Goal: Task Accomplishment & Management: Manage account settings

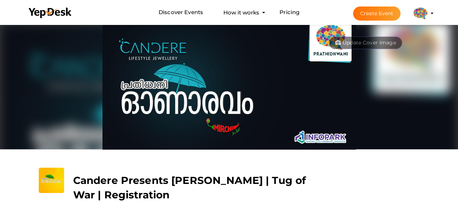
scroll to position [109, 0]
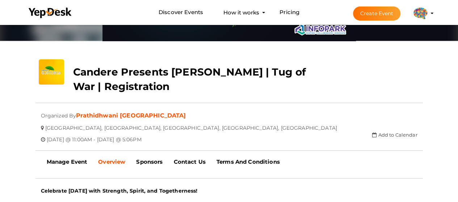
click at [426, 16] on img at bounding box center [420, 13] width 14 height 14
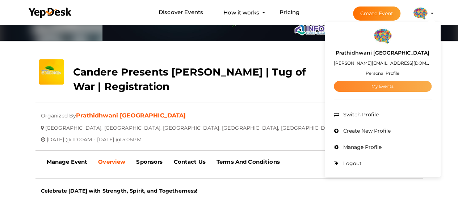
click at [397, 86] on link "My Events" at bounding box center [383, 86] width 98 height 11
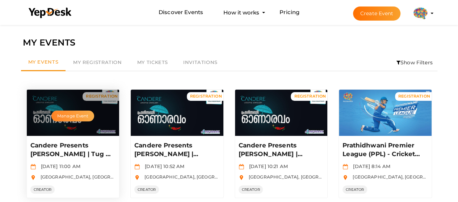
click at [71, 114] on button "Manage Event" at bounding box center [72, 116] width 43 height 11
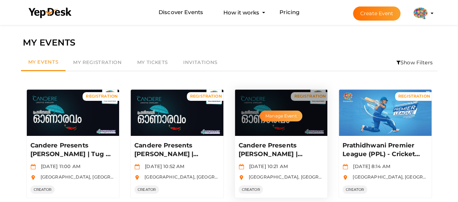
click at [281, 113] on button "Manage Event" at bounding box center [281, 116] width 43 height 11
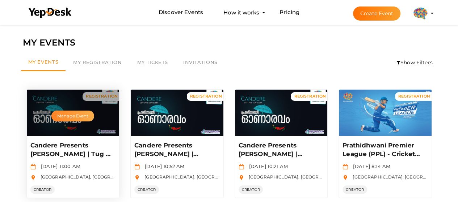
click at [72, 117] on button "Manage Event" at bounding box center [72, 116] width 43 height 11
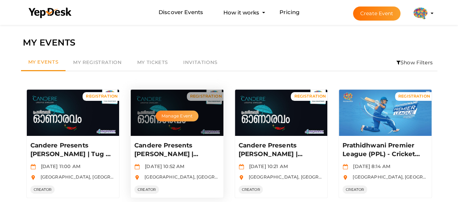
click at [170, 115] on button "Manage Event" at bounding box center [177, 116] width 43 height 11
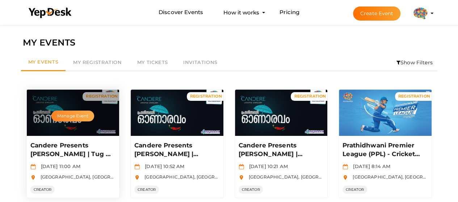
click at [84, 115] on button "Manage Event" at bounding box center [72, 116] width 43 height 11
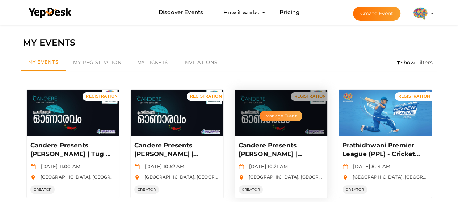
click at [282, 113] on button "Manage Event" at bounding box center [281, 116] width 43 height 11
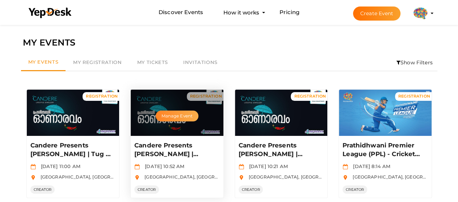
click at [167, 114] on button "Manage Event" at bounding box center [177, 116] width 43 height 11
click at [172, 113] on button "Manage Event" at bounding box center [177, 116] width 43 height 11
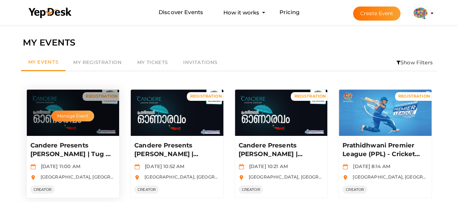
click at [67, 113] on button "Manage Event" at bounding box center [72, 116] width 43 height 11
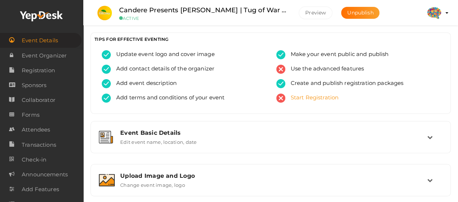
click at [306, 99] on span "Start Registration" at bounding box center [312, 98] width 54 height 9
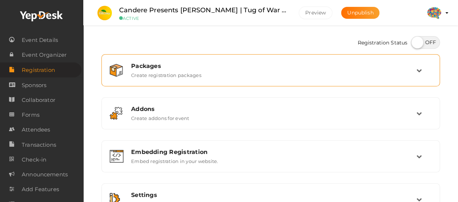
click at [328, 81] on div "Packages Create registration packages" at bounding box center [270, 70] width 330 height 24
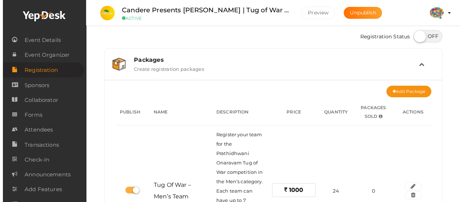
scroll to position [109, 0]
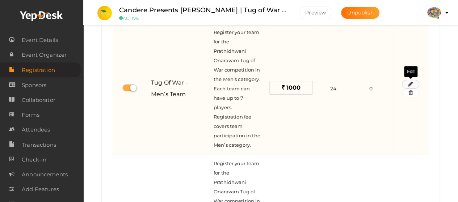
click at [408, 83] on icon "button" at bounding box center [410, 84] width 5 height 4
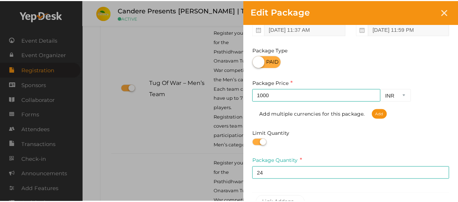
scroll to position [0, 0]
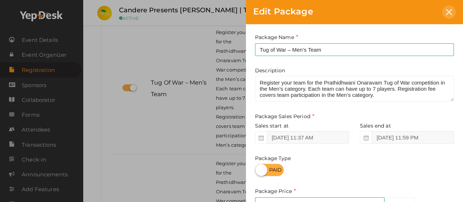
click at [450, 14] on icon at bounding box center [449, 12] width 6 height 6
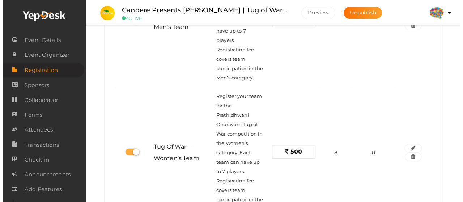
scroll to position [217, 0]
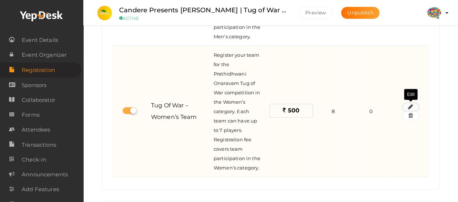
click at [411, 105] on icon "button" at bounding box center [410, 107] width 5 height 4
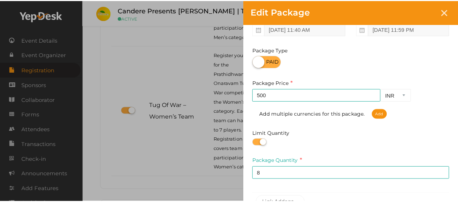
scroll to position [178, 0]
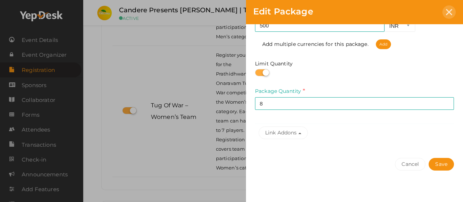
click at [448, 13] on icon at bounding box center [449, 12] width 6 height 6
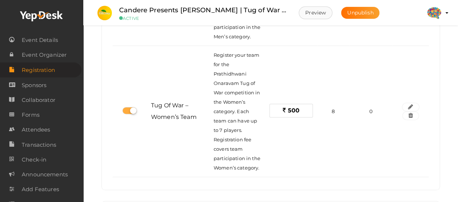
click at [316, 13] on button "Preview" at bounding box center [316, 13] width 34 height 13
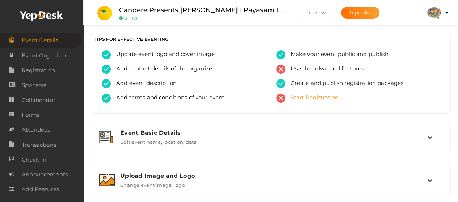
click at [297, 102] on span "Start Registration" at bounding box center [312, 98] width 54 height 9
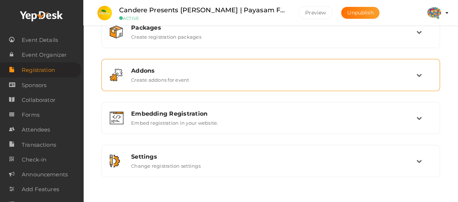
scroll to position [49, 0]
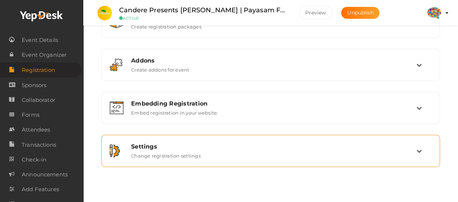
click at [238, 149] on div "Settings" at bounding box center [273, 146] width 285 height 7
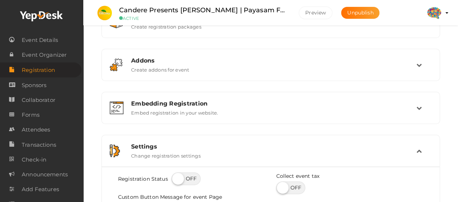
click at [196, 177] on label at bounding box center [186, 179] width 29 height 13
checkbox input "true"
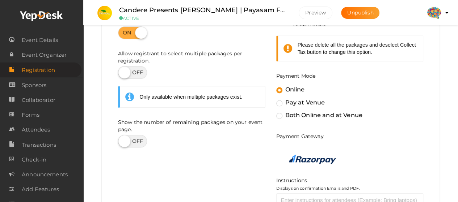
scroll to position [426, 0]
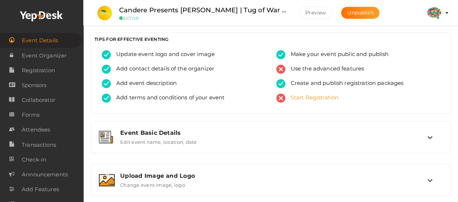
click at [299, 97] on span "Start Registration" at bounding box center [312, 98] width 54 height 9
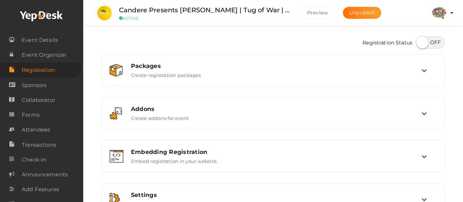
select select "3"
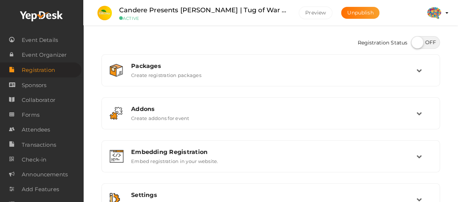
scroll to position [49, 0]
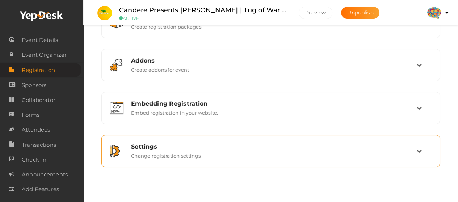
click at [248, 150] on div "Settings Change registration settings" at bounding box center [271, 151] width 291 height 16
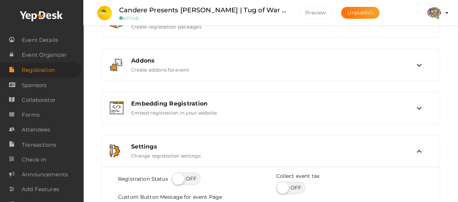
click at [190, 179] on label at bounding box center [186, 179] width 29 height 13
checkbox input "true"
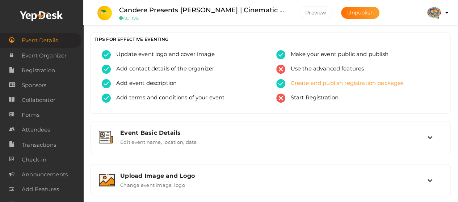
click at [300, 93] on div "Create and publish registration packages" at bounding box center [358, 86] width 164 height 14
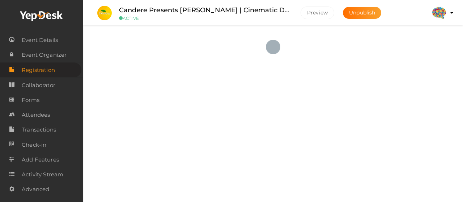
select select "3"
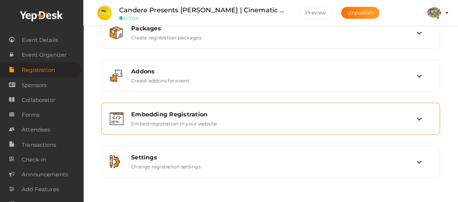
scroll to position [49, 0]
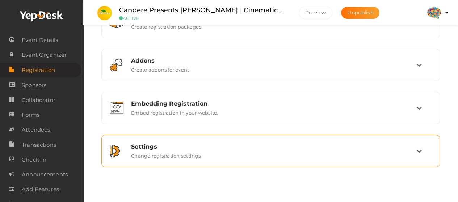
click at [241, 156] on div "Settings Change registration settings" at bounding box center [271, 151] width 291 height 16
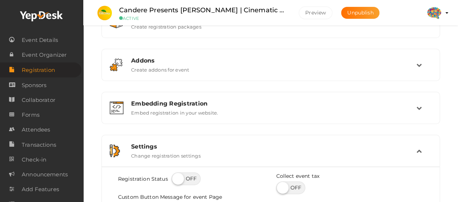
scroll to position [157, 0]
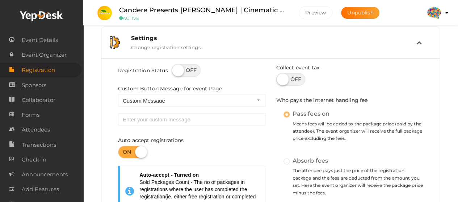
click at [195, 70] on label at bounding box center [186, 70] width 29 height 13
checkbox input "true"
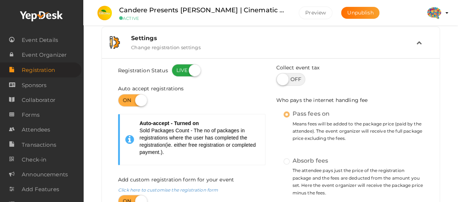
click at [132, 98] on label at bounding box center [132, 100] width 29 height 13
click at [123, 98] on input "checkbox" at bounding box center [120, 98] width 5 height 5
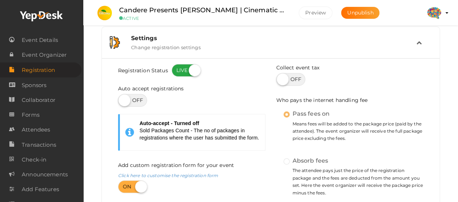
click at [137, 100] on label at bounding box center [132, 100] width 29 height 13
click at [123, 100] on input "checkbox" at bounding box center [120, 98] width 5 height 5
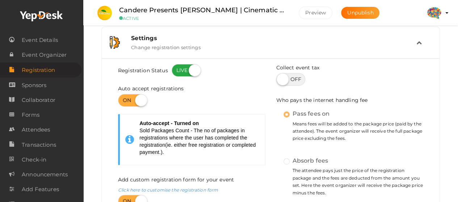
click at [137, 100] on label at bounding box center [132, 100] width 29 height 13
click at [123, 100] on input "checkbox" at bounding box center [120, 98] width 5 height 5
checkbox input "false"
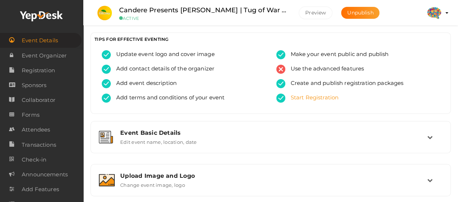
click at [327, 95] on span "Start Registration" at bounding box center [312, 98] width 54 height 9
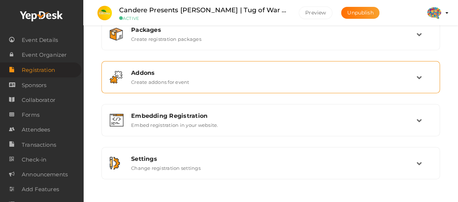
scroll to position [49, 0]
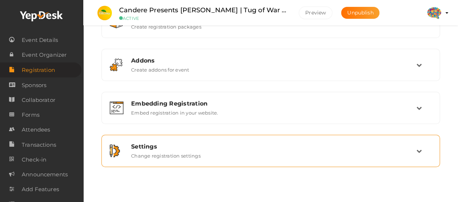
click at [289, 149] on div "Settings" at bounding box center [273, 146] width 285 height 7
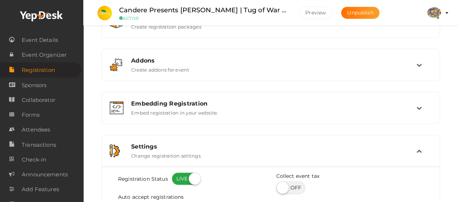
scroll to position [157, 0]
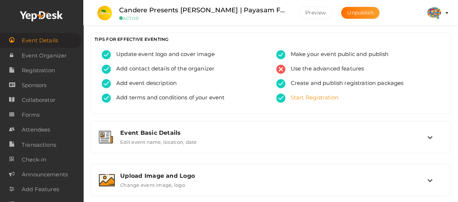
click at [299, 98] on span "Start Registration" at bounding box center [312, 98] width 54 height 9
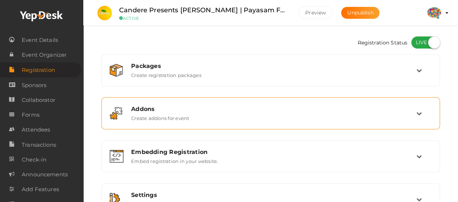
scroll to position [49, 0]
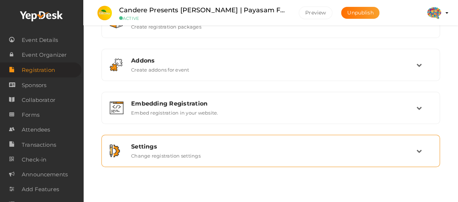
click at [237, 150] on div "Settings Change registration settings" at bounding box center [271, 151] width 291 height 16
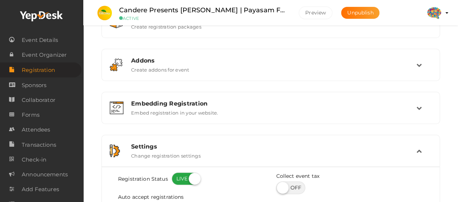
scroll to position [157, 0]
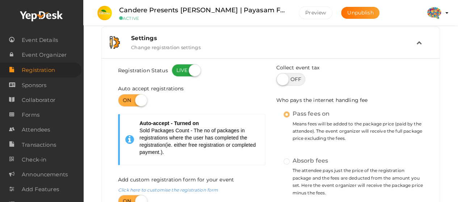
click at [127, 98] on label at bounding box center [132, 100] width 29 height 13
click at [123, 98] on input "checkbox" at bounding box center [120, 98] width 5 height 5
checkbox input "false"
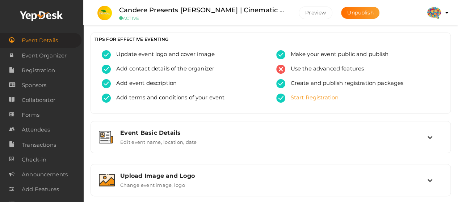
click at [322, 97] on span "Start Registration" at bounding box center [312, 98] width 54 height 9
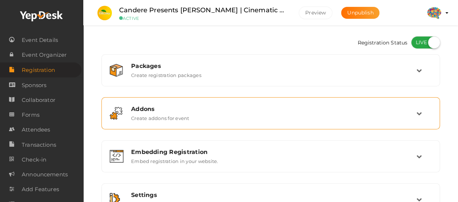
scroll to position [49, 0]
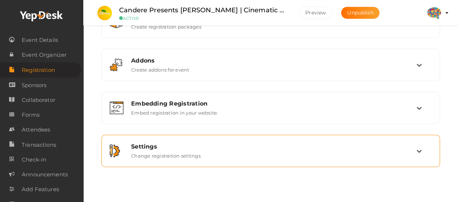
click at [256, 144] on div "Settings" at bounding box center [273, 146] width 285 height 7
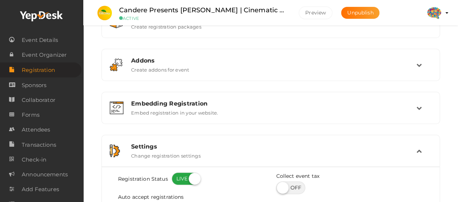
scroll to position [157, 0]
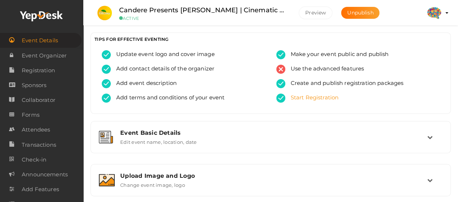
click at [300, 97] on span "Start Registration" at bounding box center [312, 98] width 54 height 9
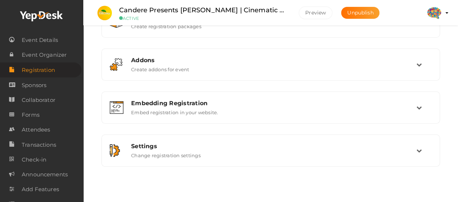
scroll to position [49, 0]
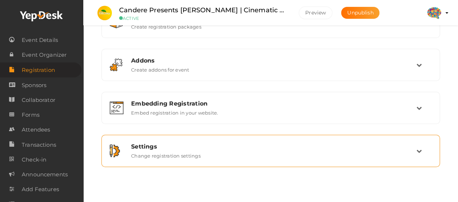
click at [269, 145] on div "Settings" at bounding box center [273, 146] width 285 height 7
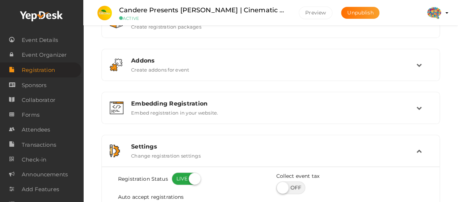
scroll to position [157, 0]
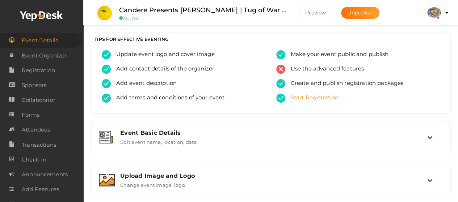
click at [301, 96] on span "Start Registration" at bounding box center [312, 98] width 54 height 9
